Goal: Find specific page/section: Locate a particular part of the current website

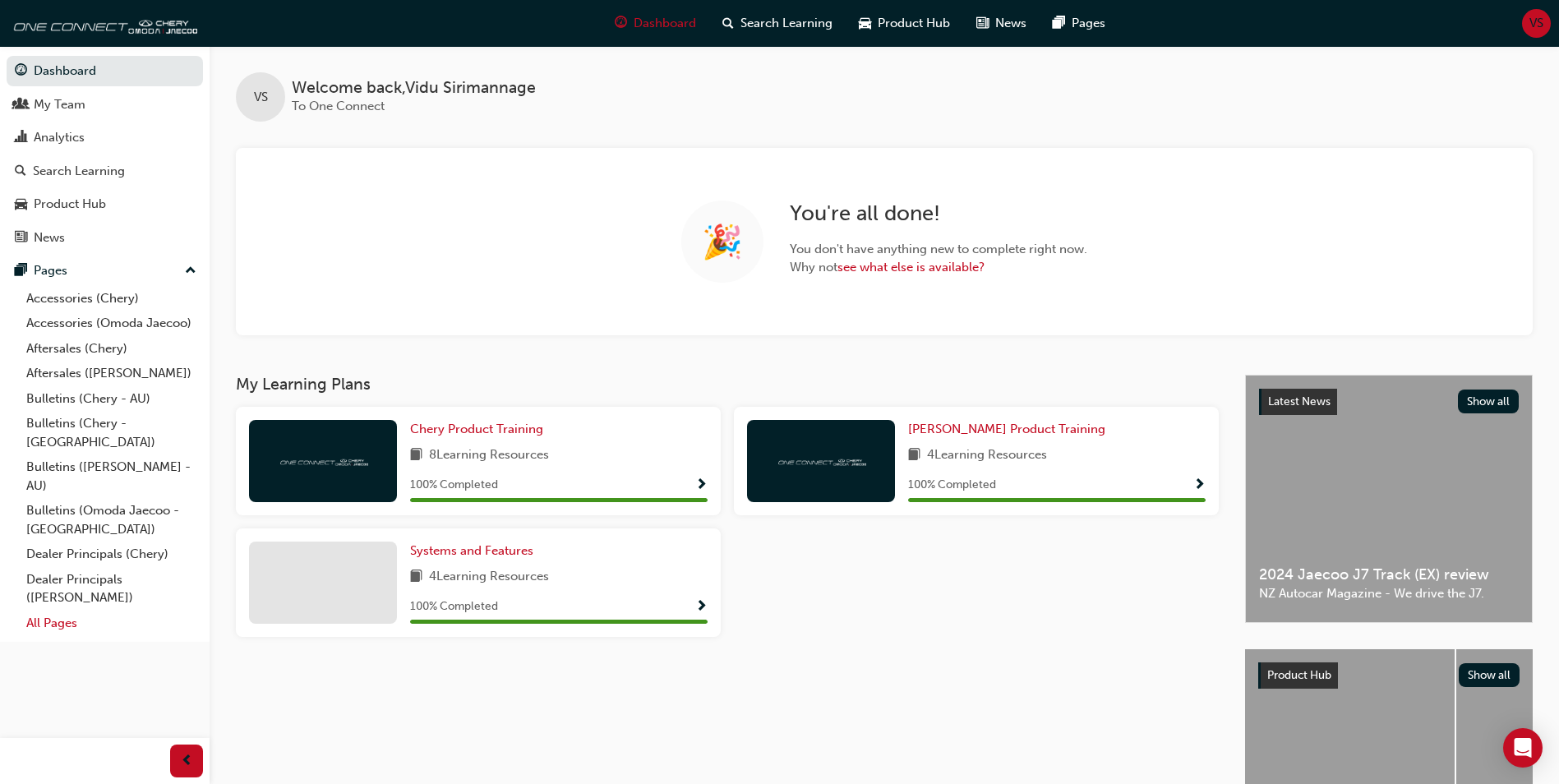
click at [59, 611] on link "All Pages" at bounding box center [112, 623] width 183 height 25
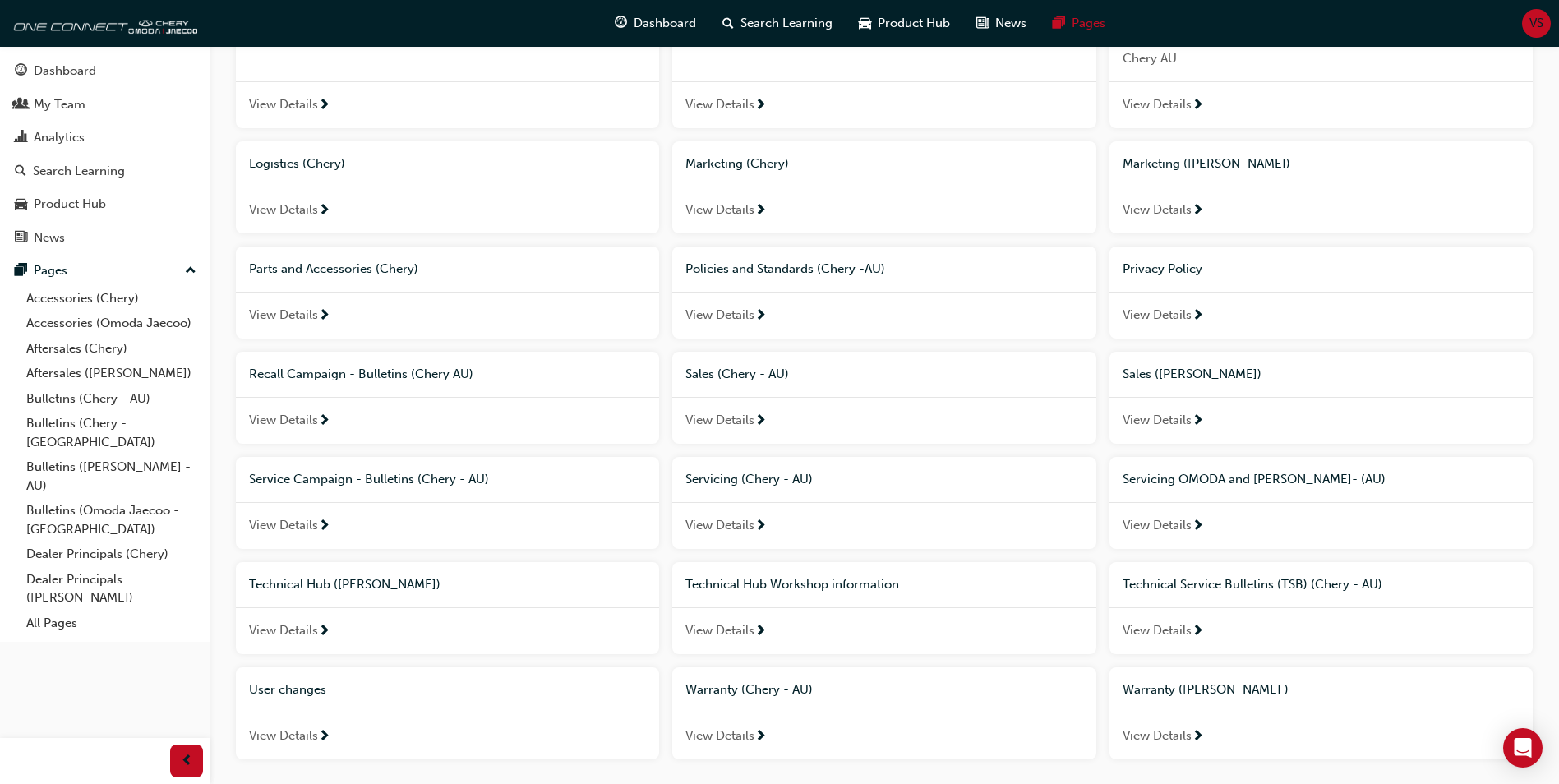
scroll to position [872, 0]
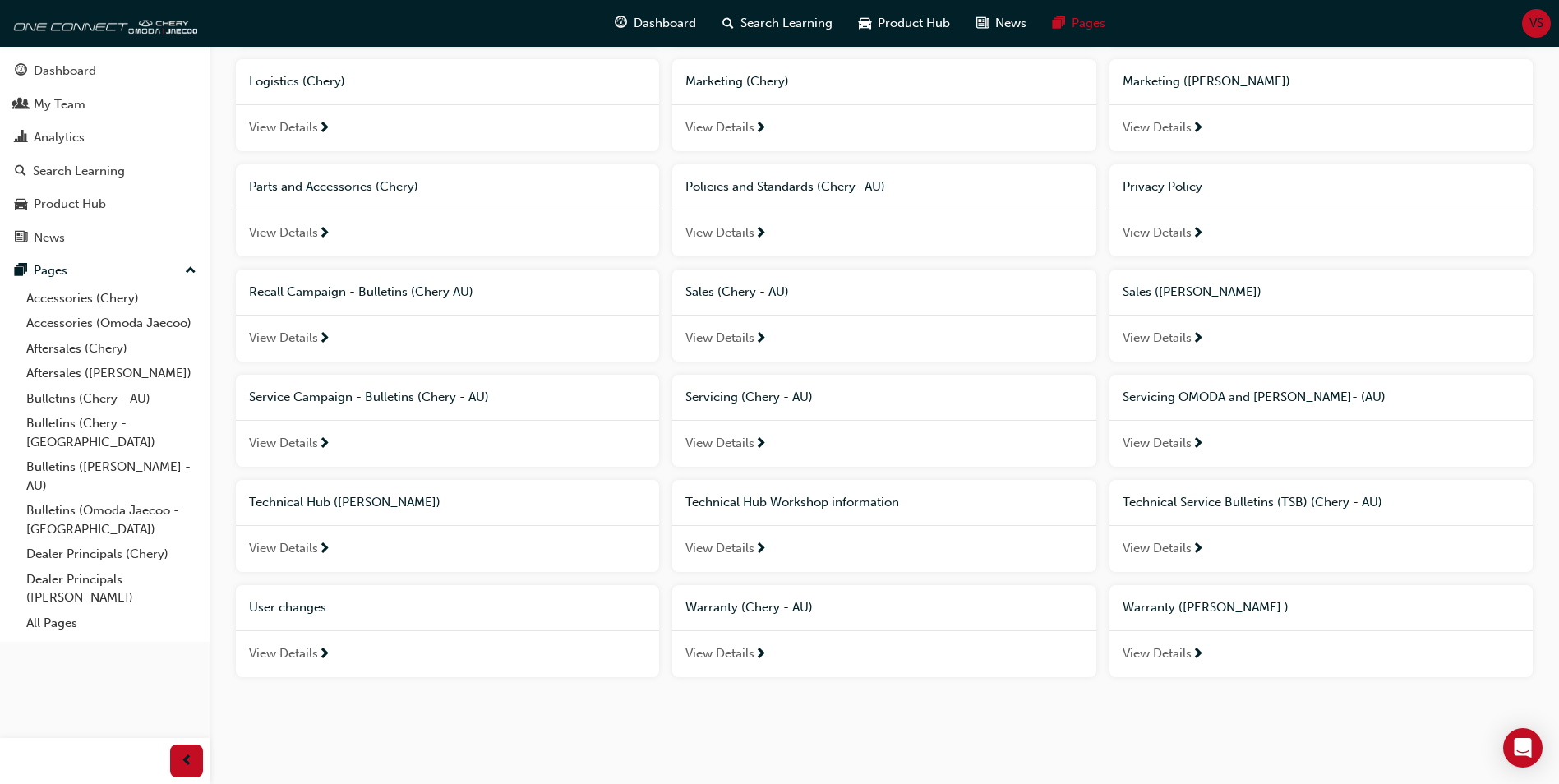
click at [760, 499] on span "Technical Hub Workshop information" at bounding box center [792, 502] width 213 height 15
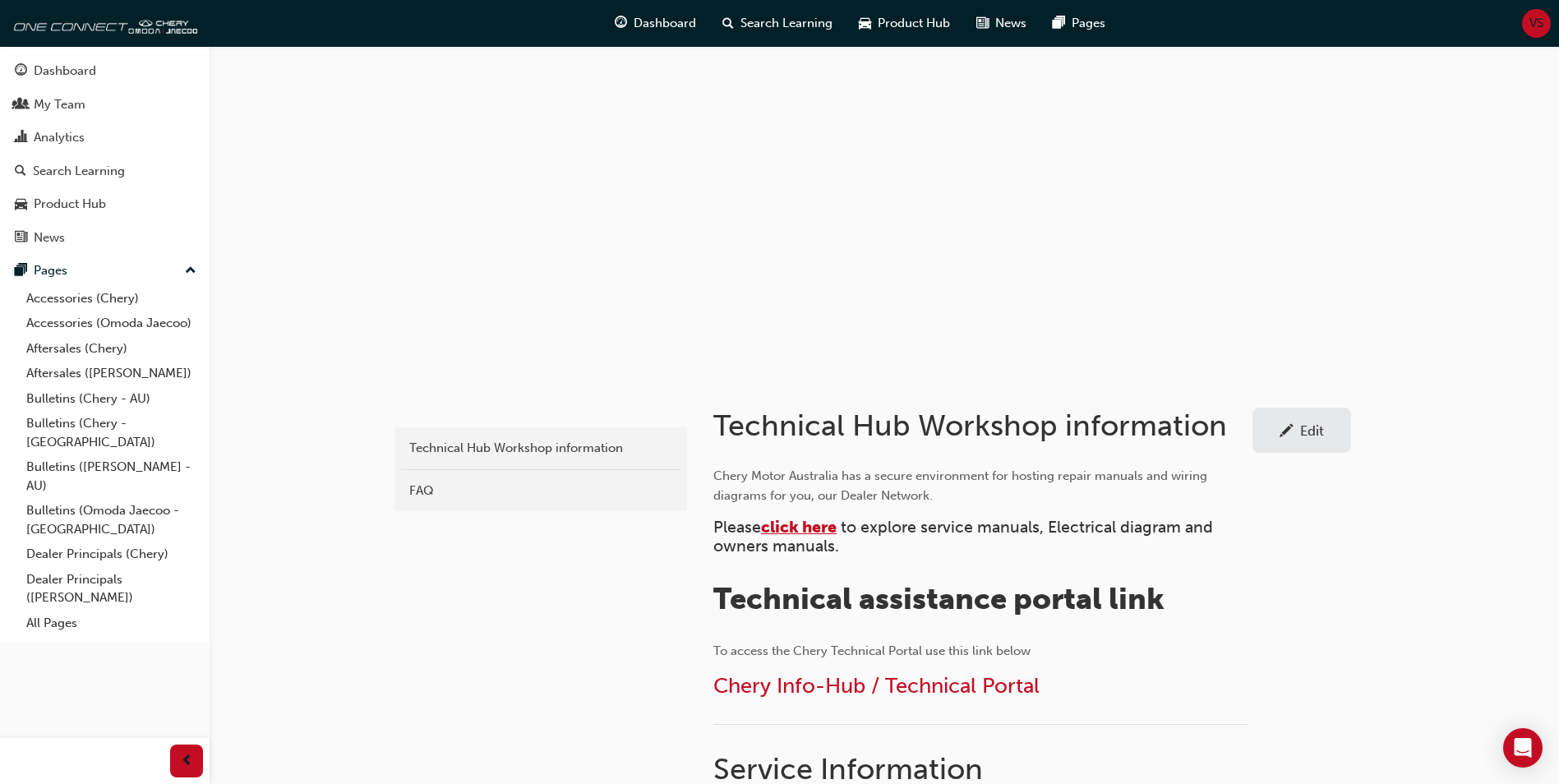
click at [831, 520] on span "click here" at bounding box center [798, 526] width 75 height 19
